Goal: Obtain resource: Obtain resource

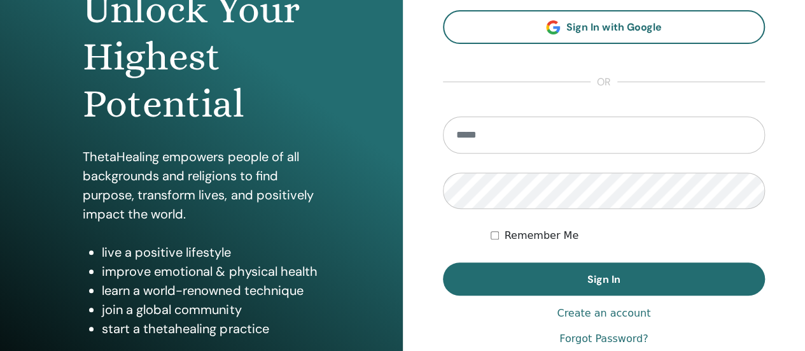
scroll to position [158, 0]
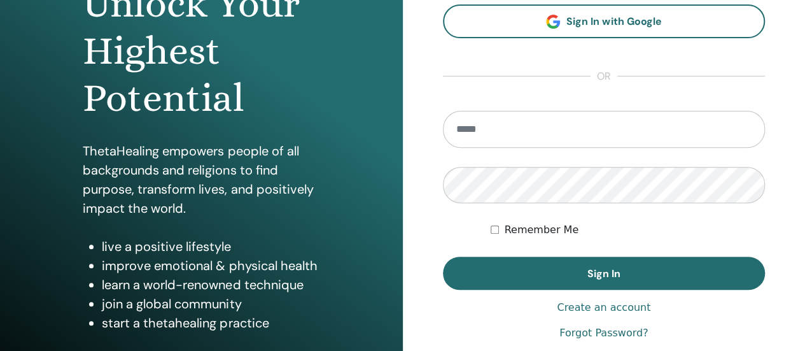
click at [572, 137] on input "email" at bounding box center [604, 129] width 323 height 37
type input "**********"
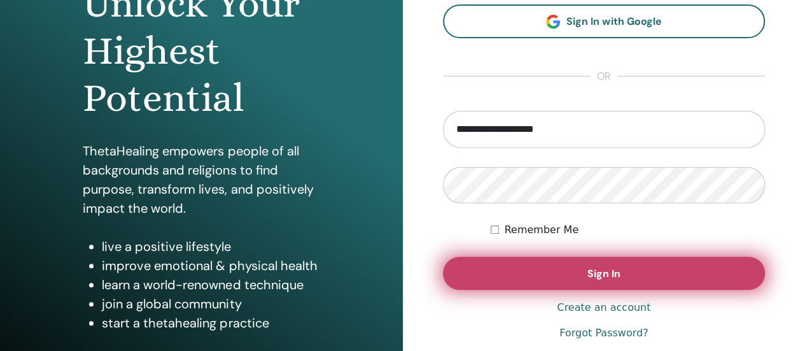
click at [560, 263] on button "Sign In" at bounding box center [604, 272] width 323 height 33
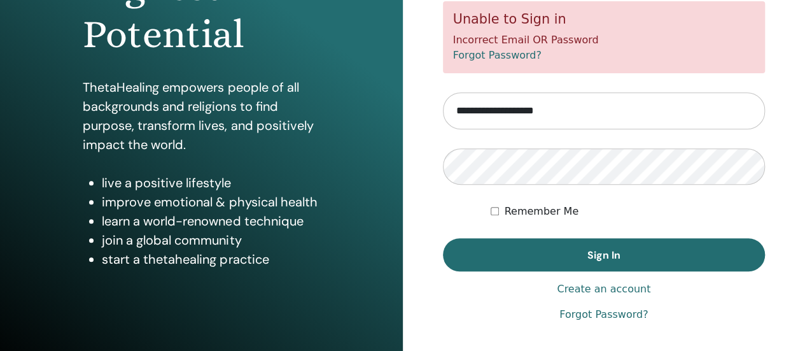
scroll to position [260, 0]
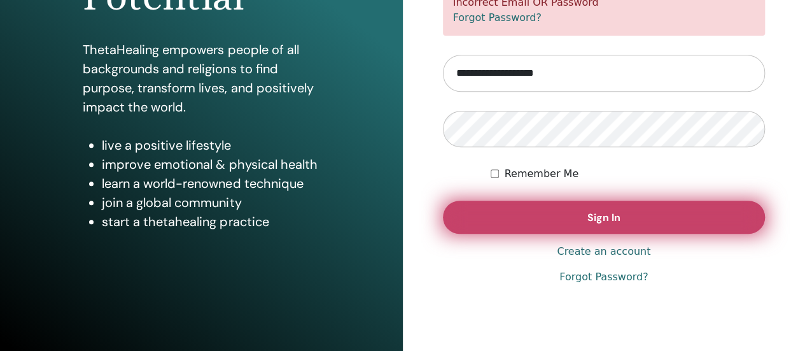
click at [562, 220] on button "Sign In" at bounding box center [604, 216] width 323 height 33
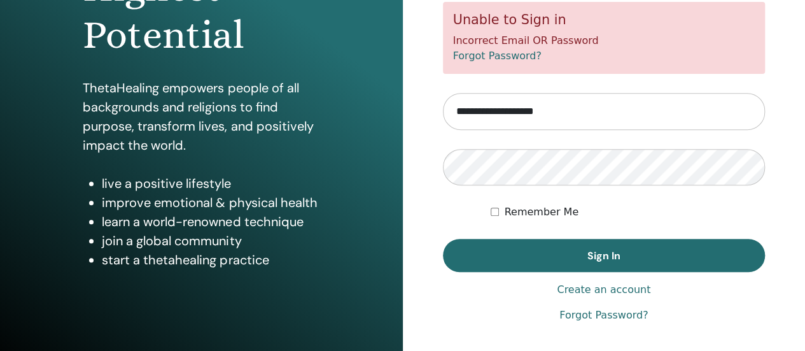
scroll to position [237, 0]
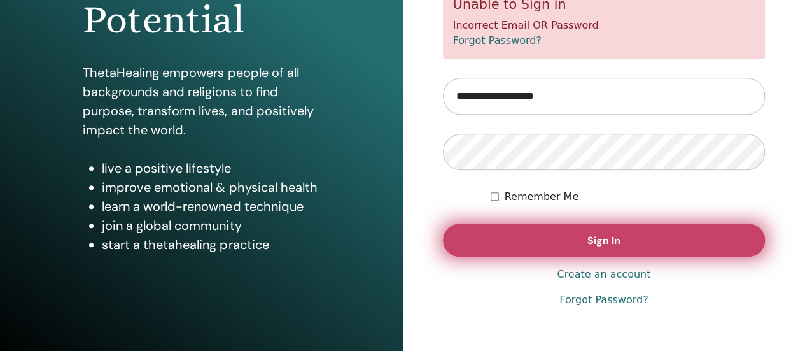
click at [588, 231] on button "Sign In" at bounding box center [604, 239] width 323 height 33
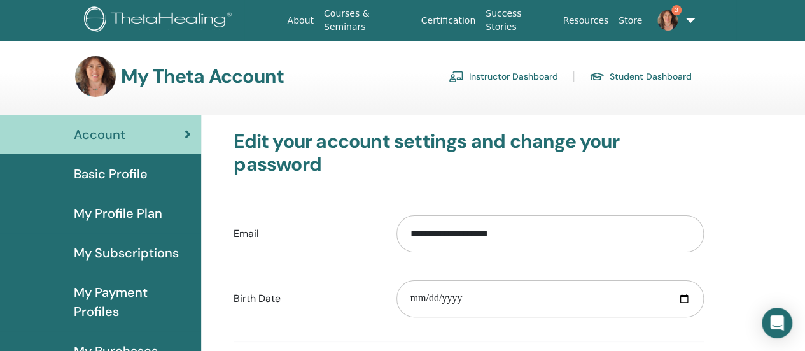
click at [511, 77] on link "Instructor Dashboard" at bounding box center [503, 76] width 109 height 20
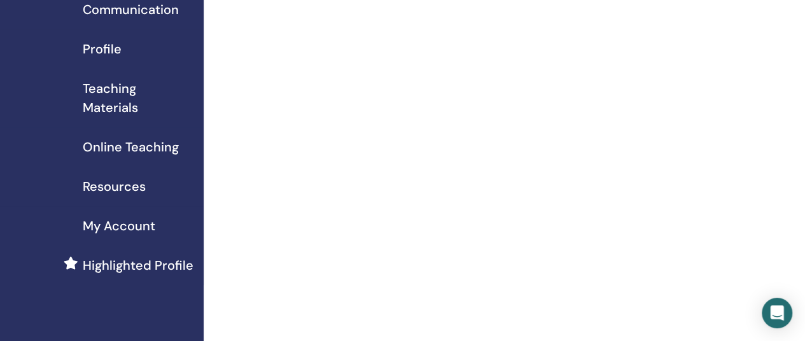
scroll to position [28, 0]
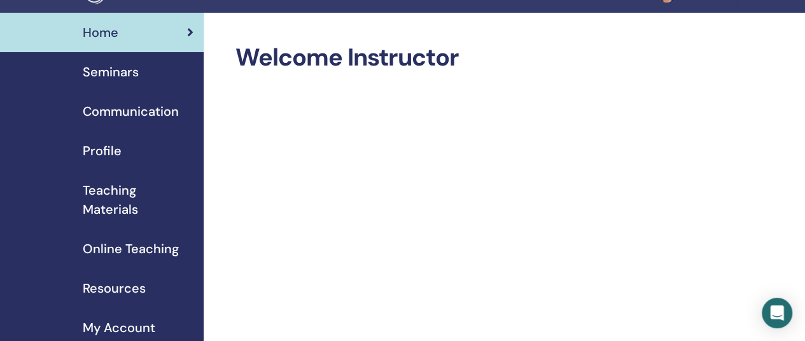
click at [99, 189] on span "Teaching Materials" at bounding box center [138, 200] width 111 height 38
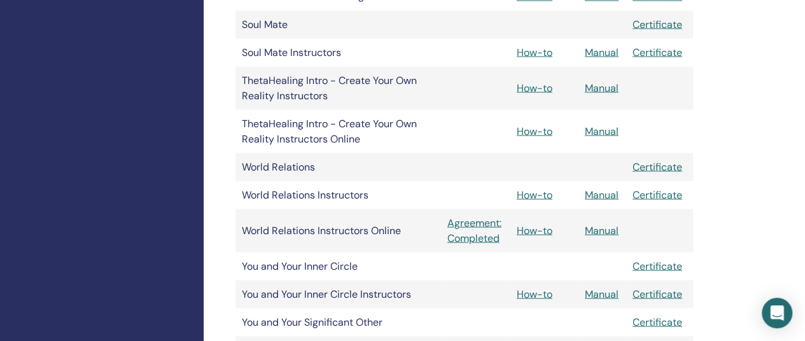
scroll to position [1203, 0]
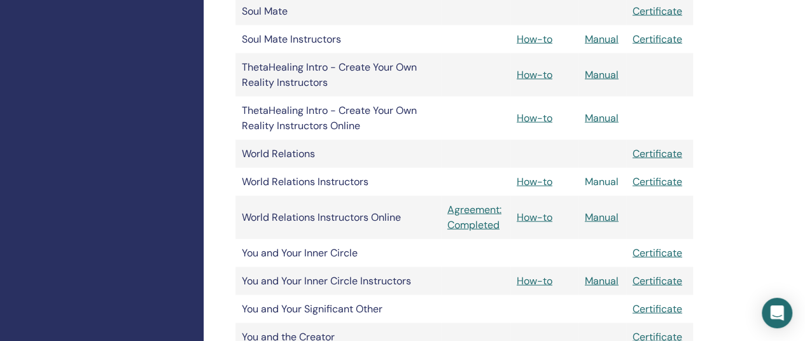
click at [604, 180] on link "Manual" at bounding box center [602, 180] width 34 height 13
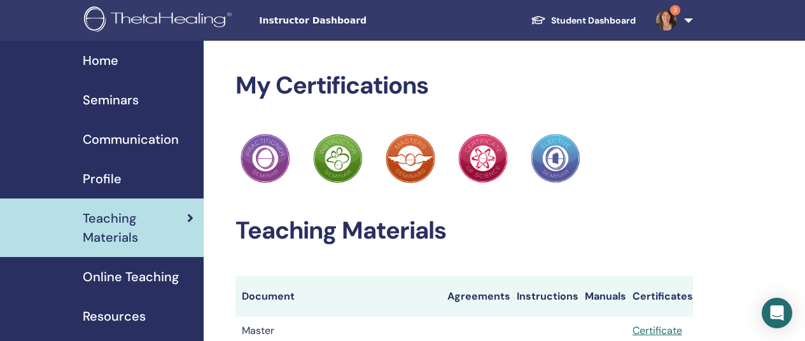
scroll to position [1203, 0]
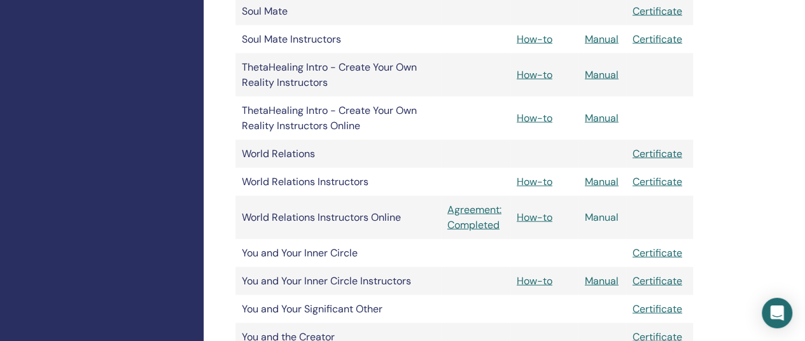
click at [603, 216] on link "Manual" at bounding box center [602, 216] width 34 height 13
